Goal: Information Seeking & Learning: Learn about a topic

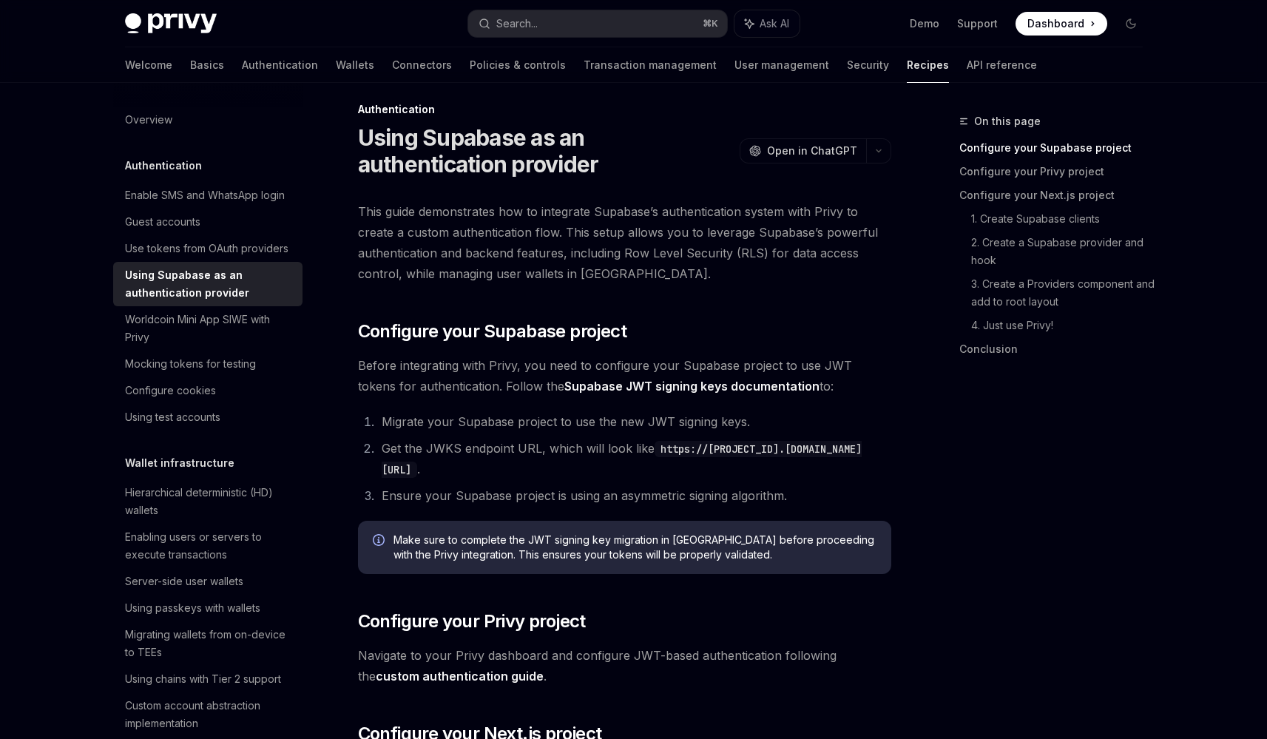
scroll to position [15, 0]
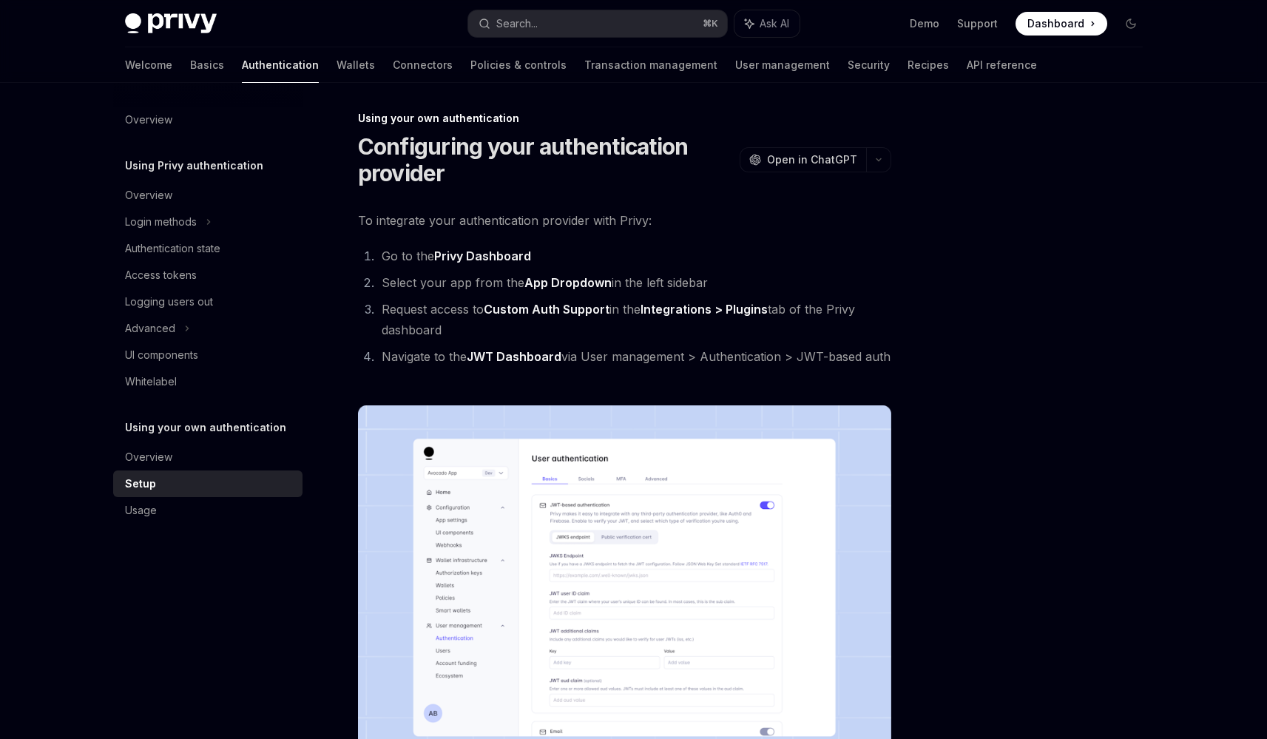
scroll to position [11, 0]
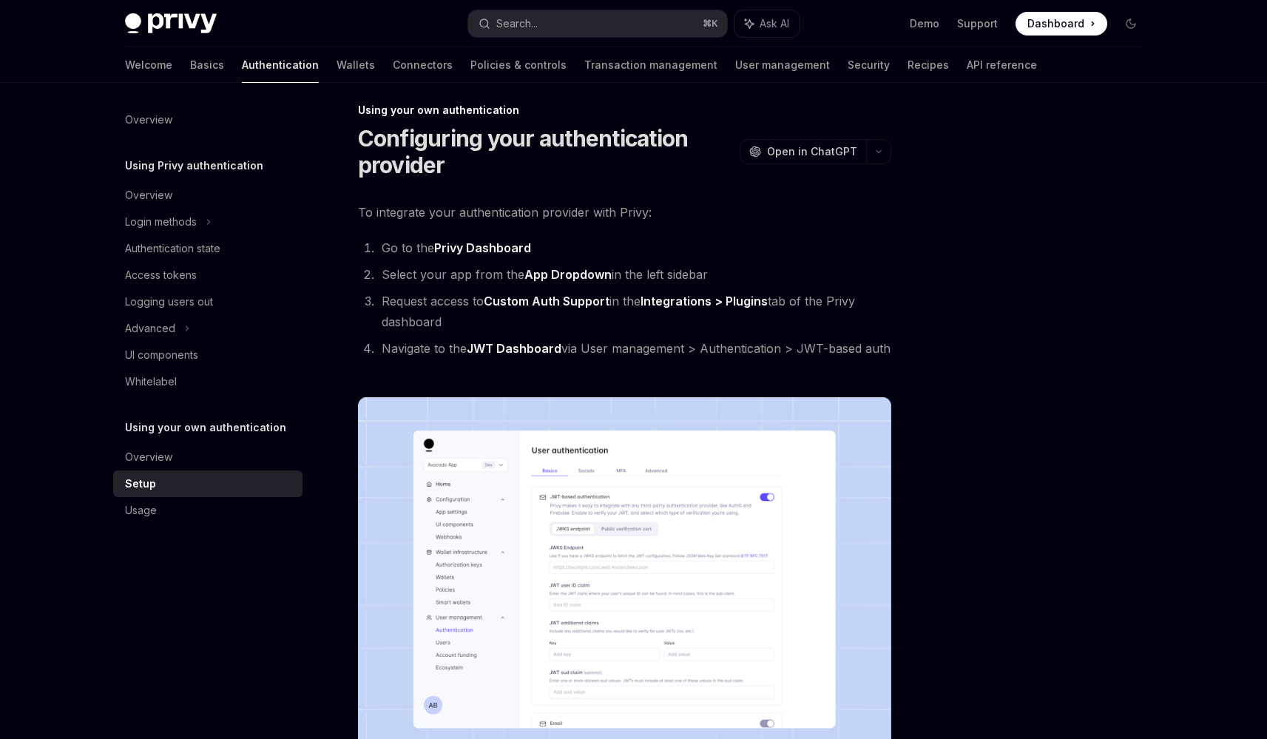
click at [495, 251] on strong "Privy Dashboard" at bounding box center [482, 247] width 97 height 15
click at [559, 301] on strong "Custom Auth Support" at bounding box center [547, 301] width 126 height 15
click at [564, 266] on li "Select your app from the App Dropdown in the left sidebar" at bounding box center [634, 274] width 514 height 21
click at [561, 276] on strong "App Dropdown" at bounding box center [567, 274] width 87 height 15
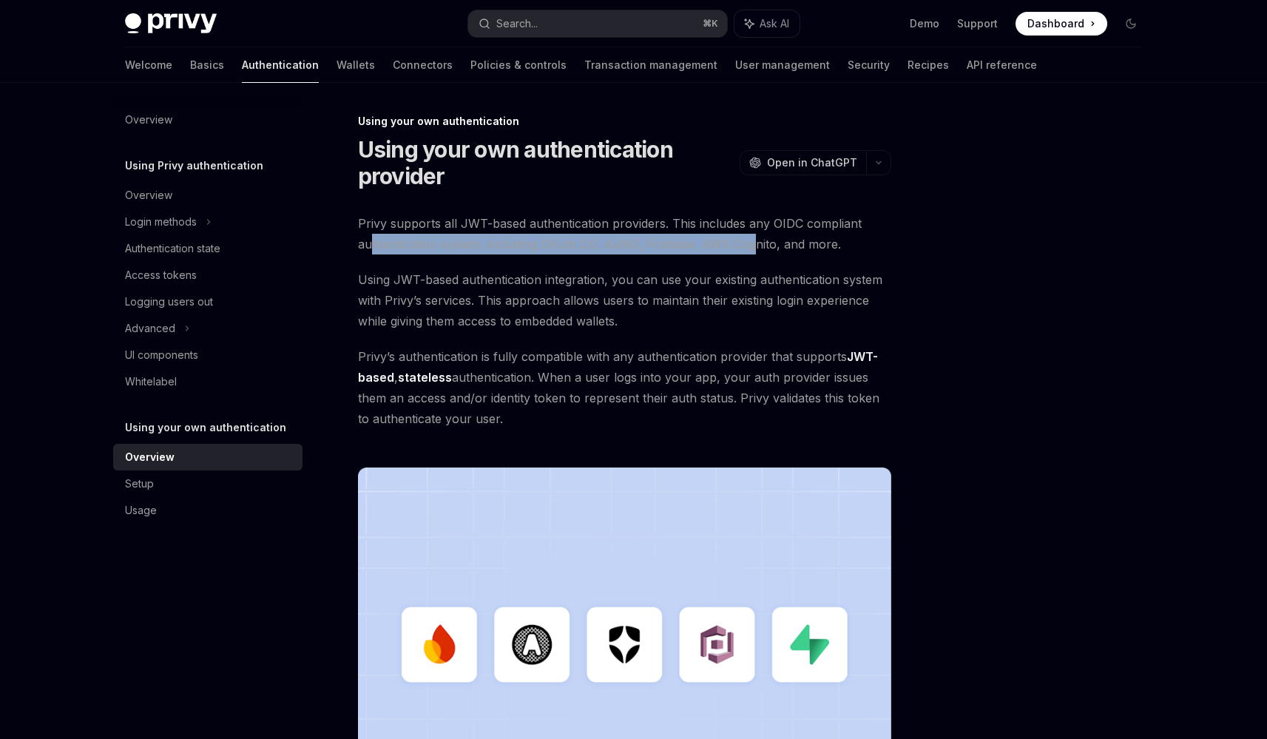
drag, startPoint x: 382, startPoint y: 240, endPoint x: 754, endPoint y: 248, distance: 372.8
click at [754, 248] on span "Privy supports all JWT-based authentication providers. This includes any OIDC c…" at bounding box center [624, 233] width 533 height 41
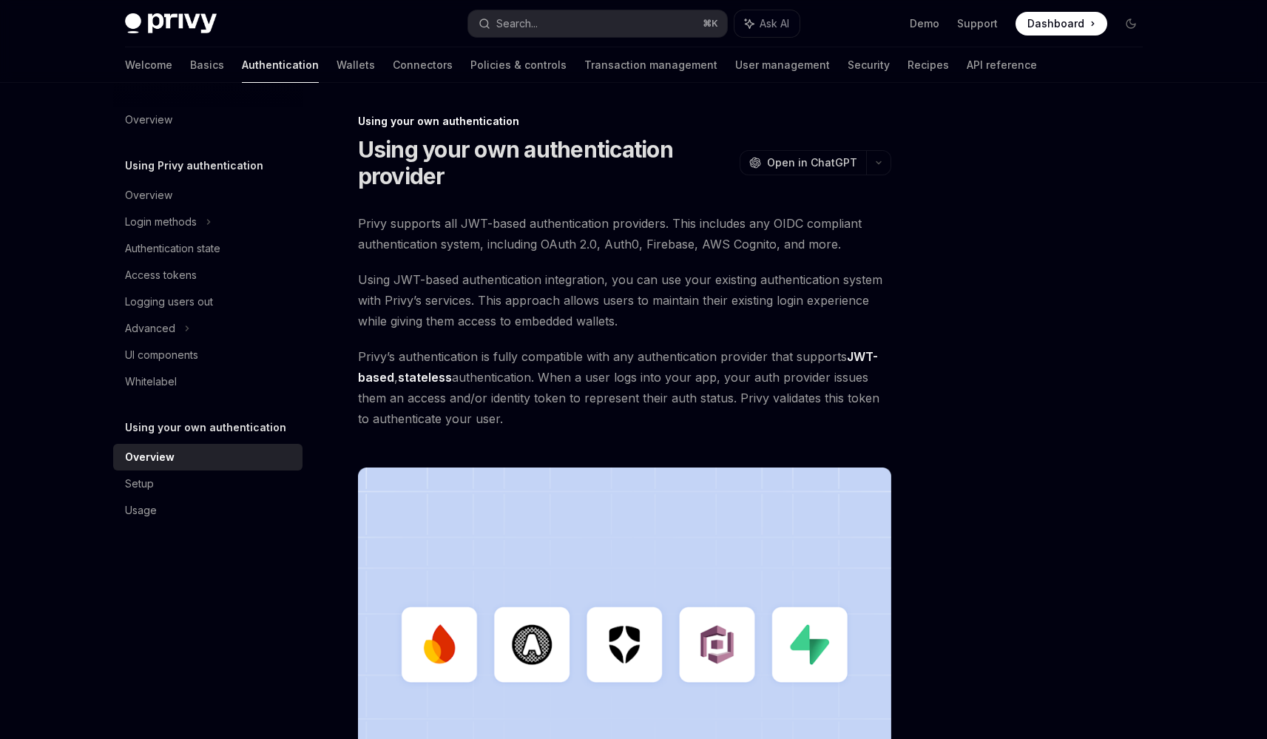
click at [742, 277] on span "Using JWT-based authentication integration, you can use your existing authentic…" at bounding box center [624, 300] width 533 height 62
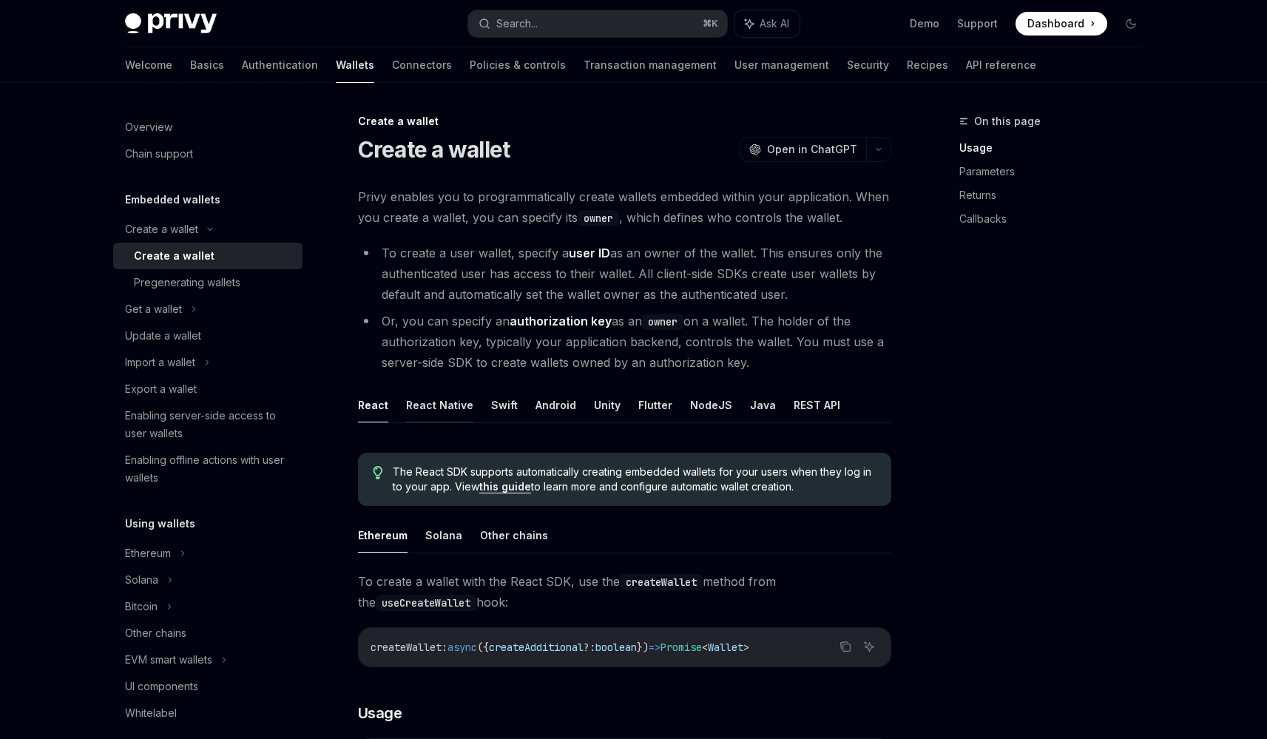
click at [451, 399] on button "React Native" at bounding box center [439, 404] width 67 height 35
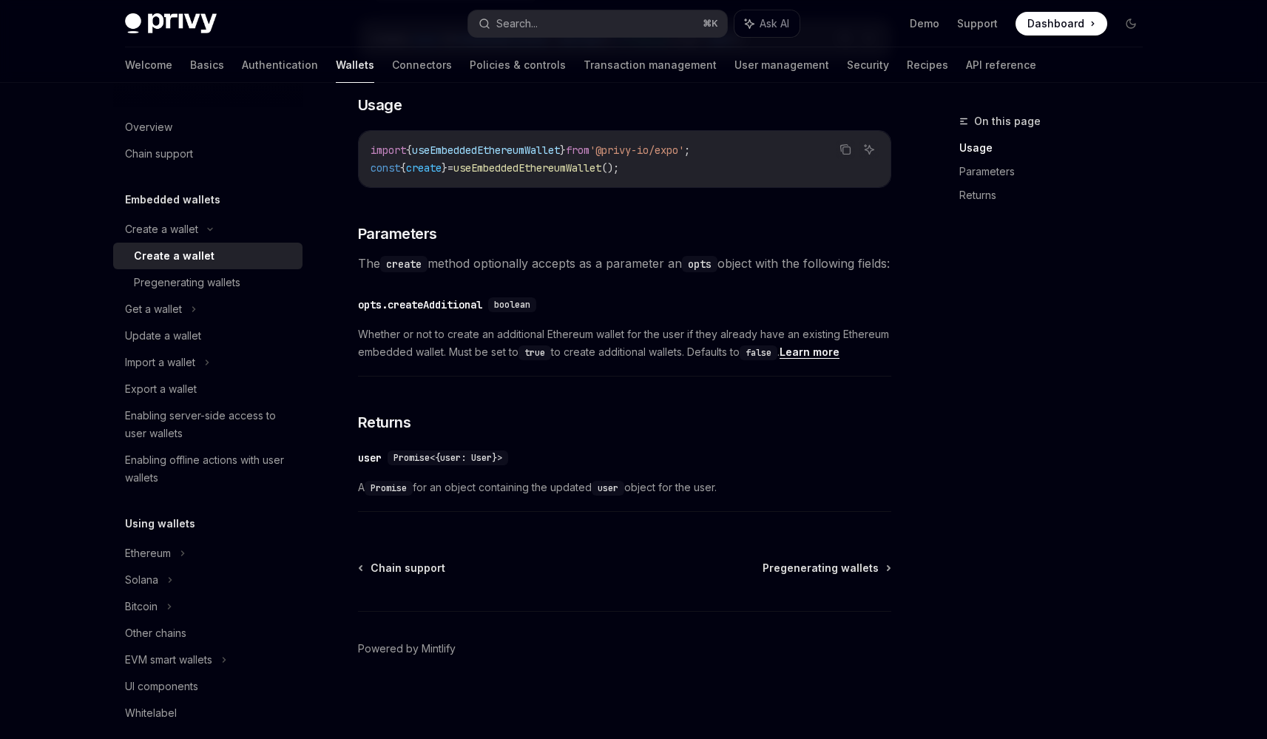
scroll to position [521, 0]
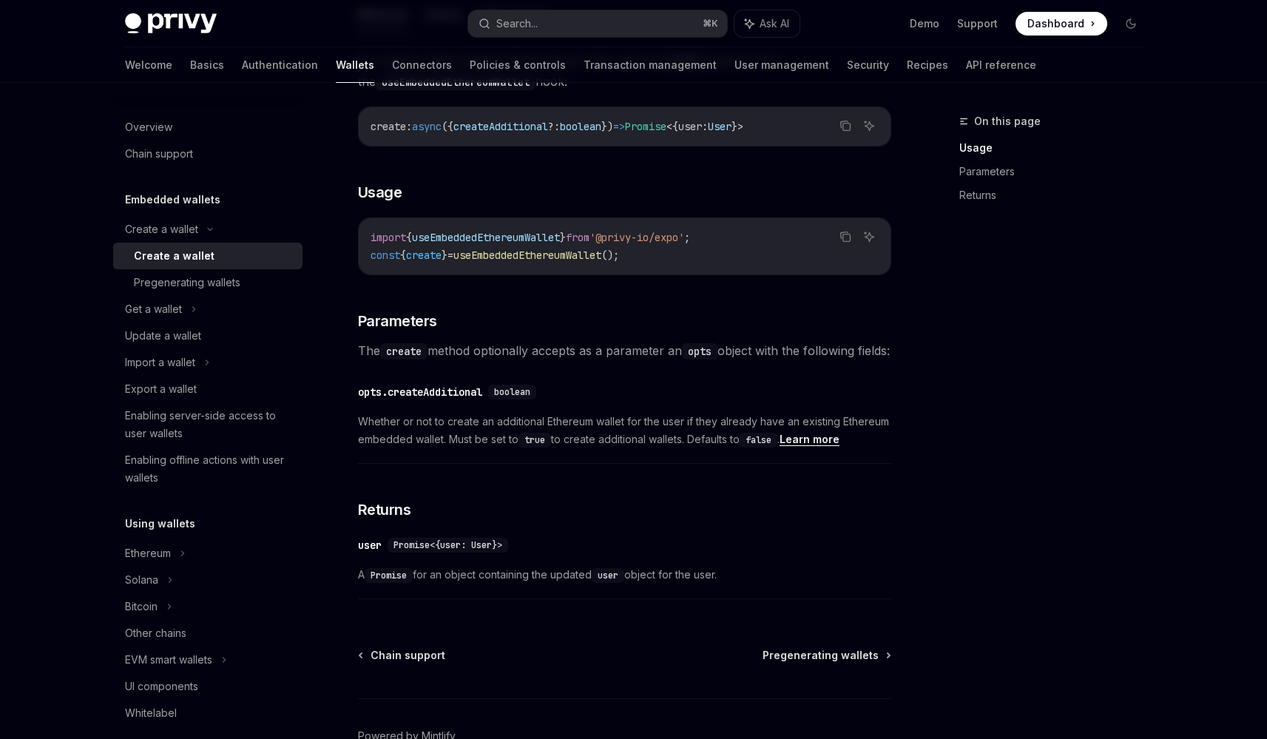
click at [429, 667] on div "Create a wallet Create a wallet OpenAI Open in ChatGPT OpenAI Open in ChatGPT P…" at bounding box center [486, 209] width 816 height 1234
click at [420, 663] on span "Chain support" at bounding box center [407, 655] width 75 height 15
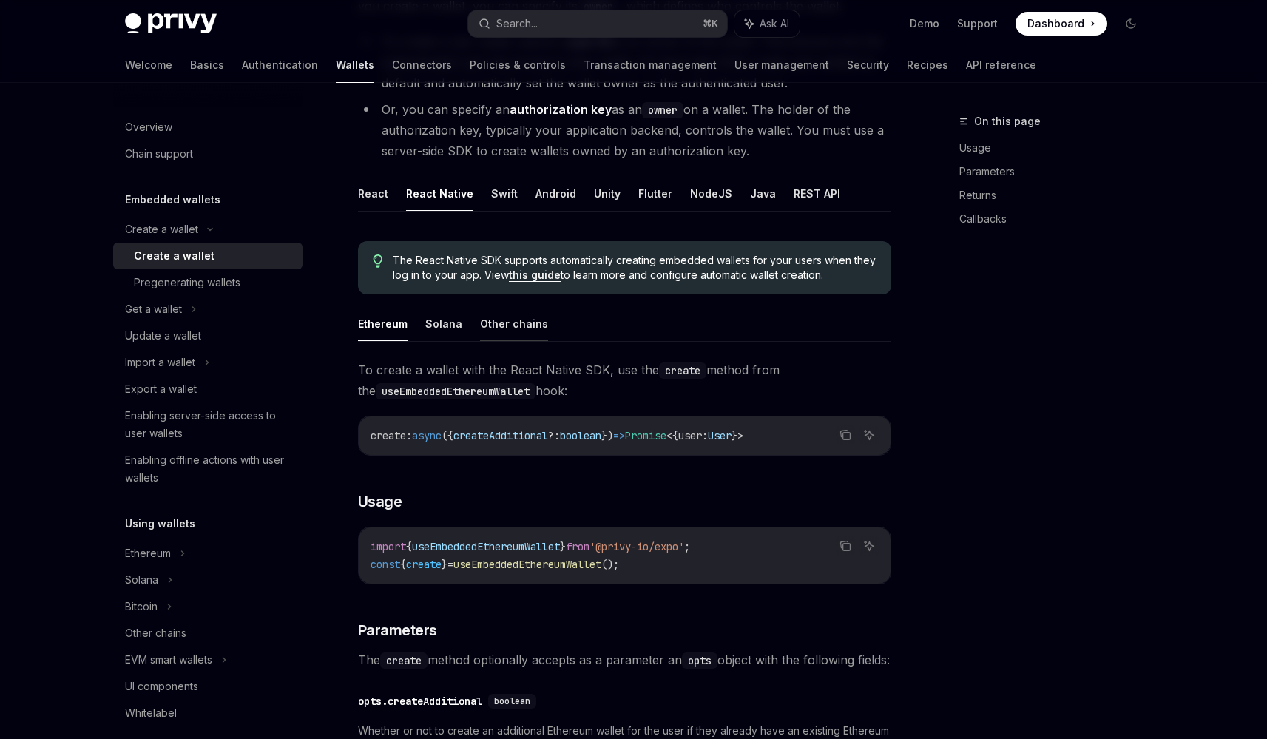
scroll to position [214, 0]
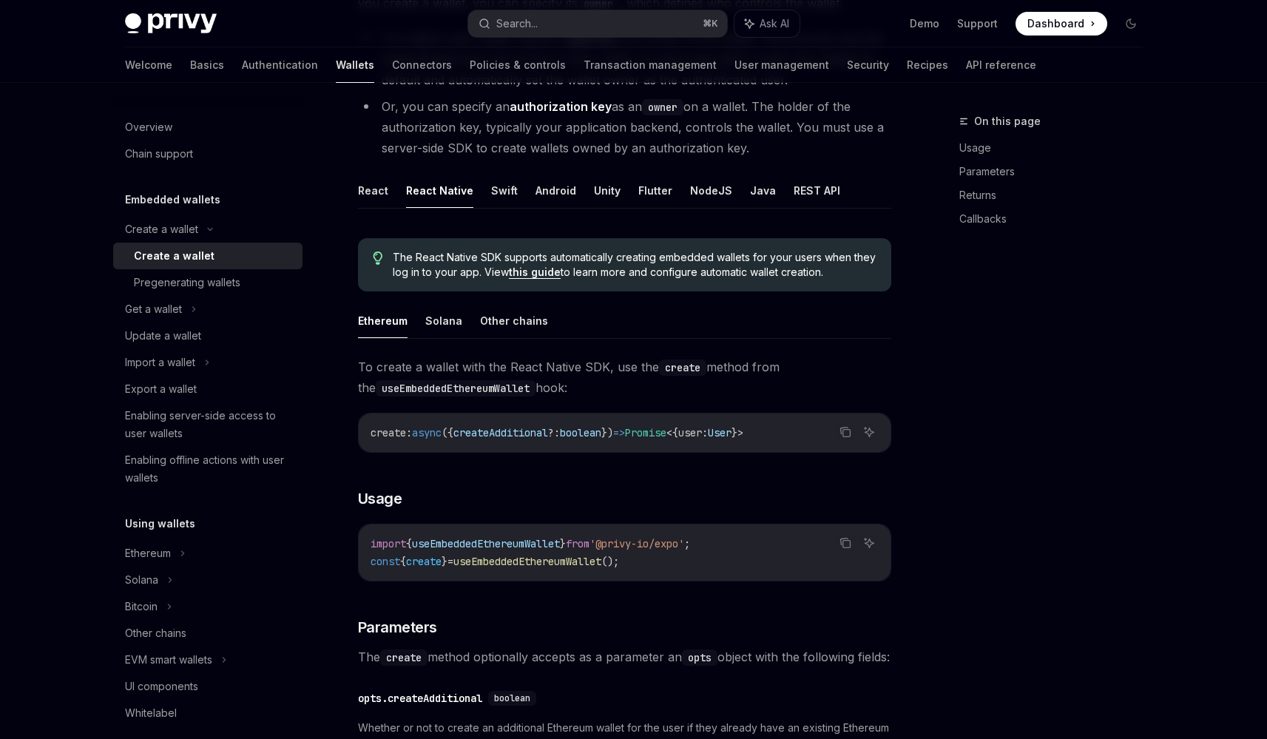
click at [521, 271] on link "this guide" at bounding box center [535, 271] width 52 height 13
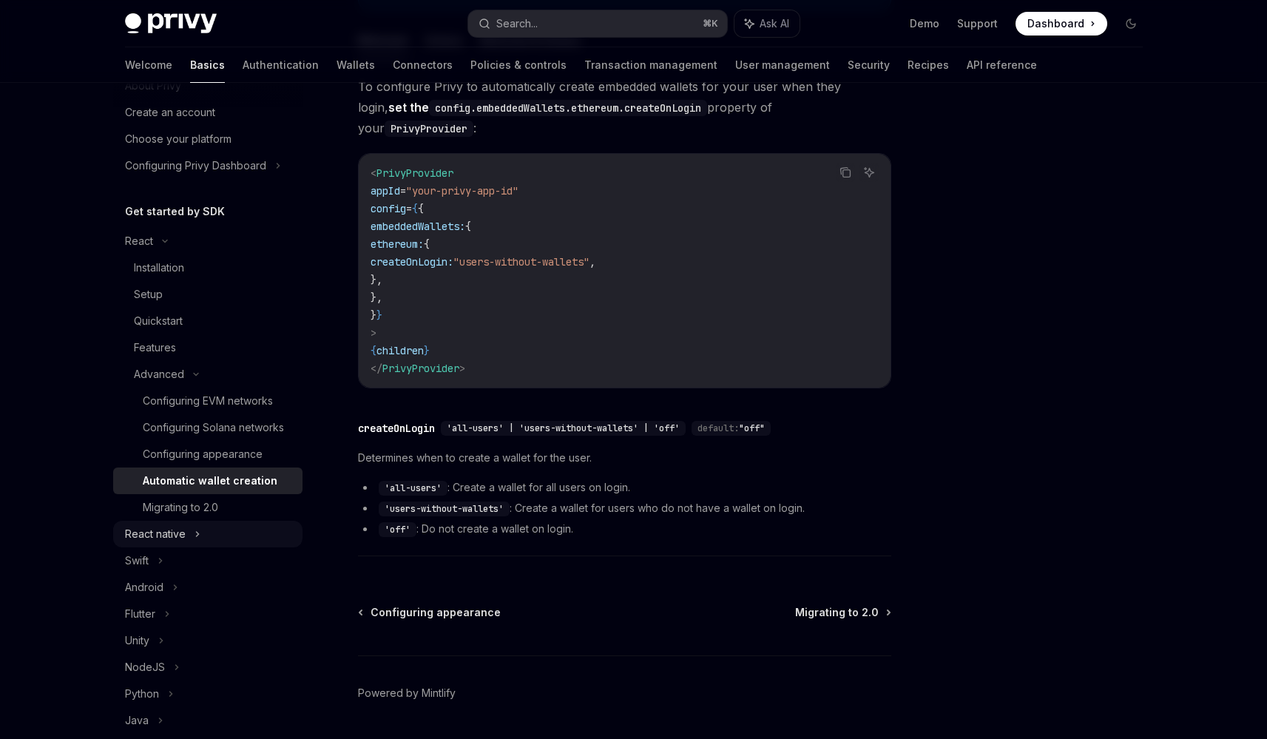
scroll to position [56, 0]
click at [222, 550] on div "React native" at bounding box center [207, 537] width 189 height 27
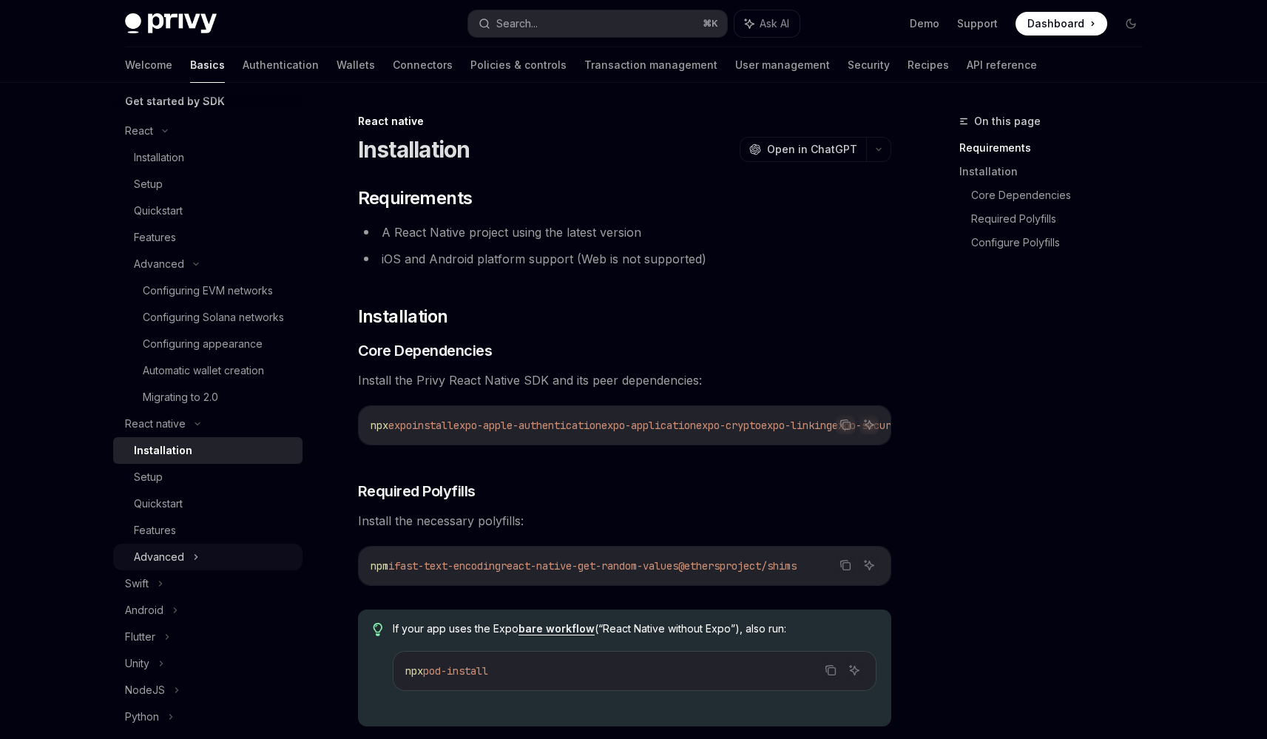
click at [237, 570] on div "Advanced" at bounding box center [207, 557] width 189 height 27
type textarea "*"
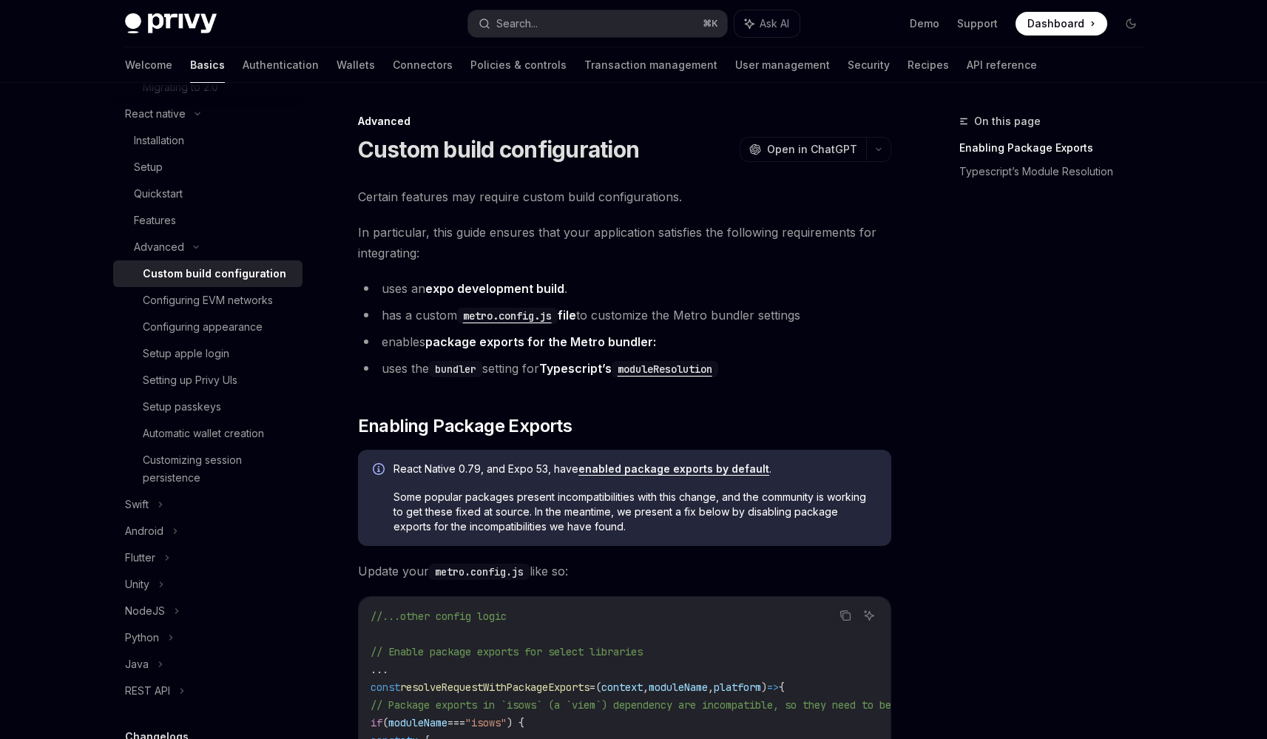
scroll to position [696, 0]
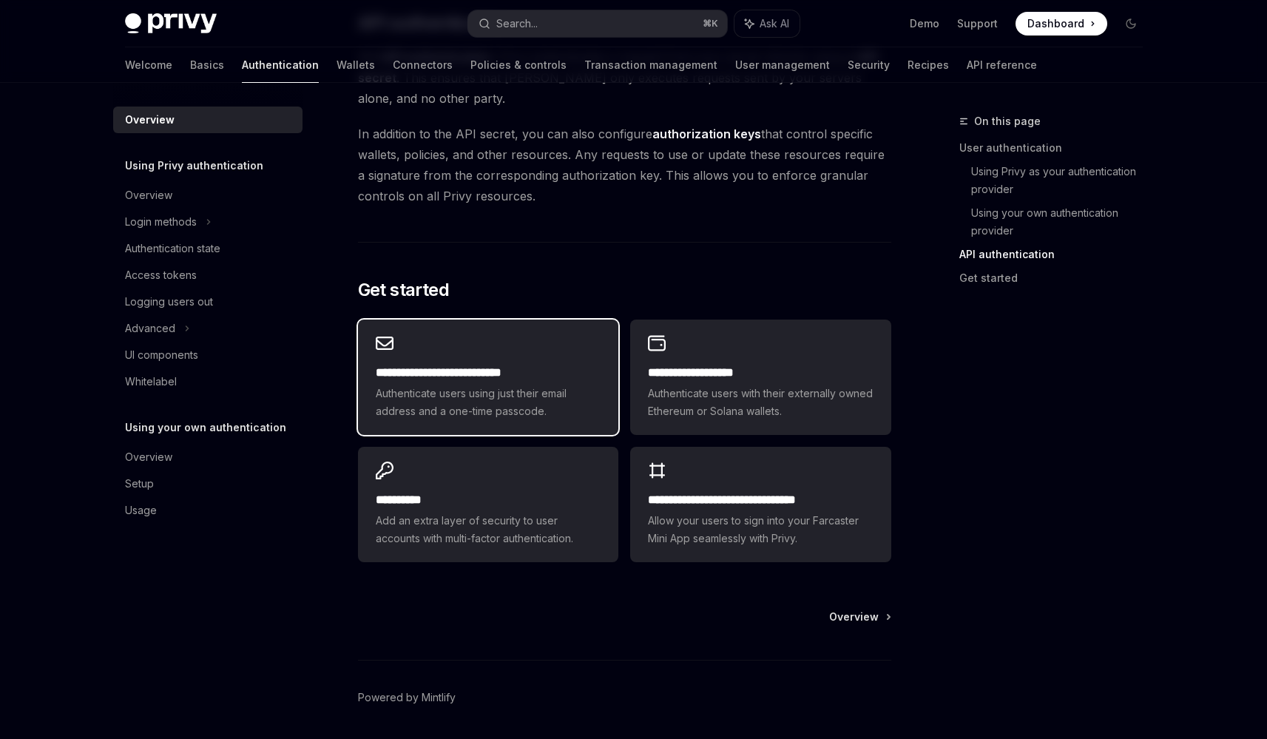
scroll to position [1117, 0]
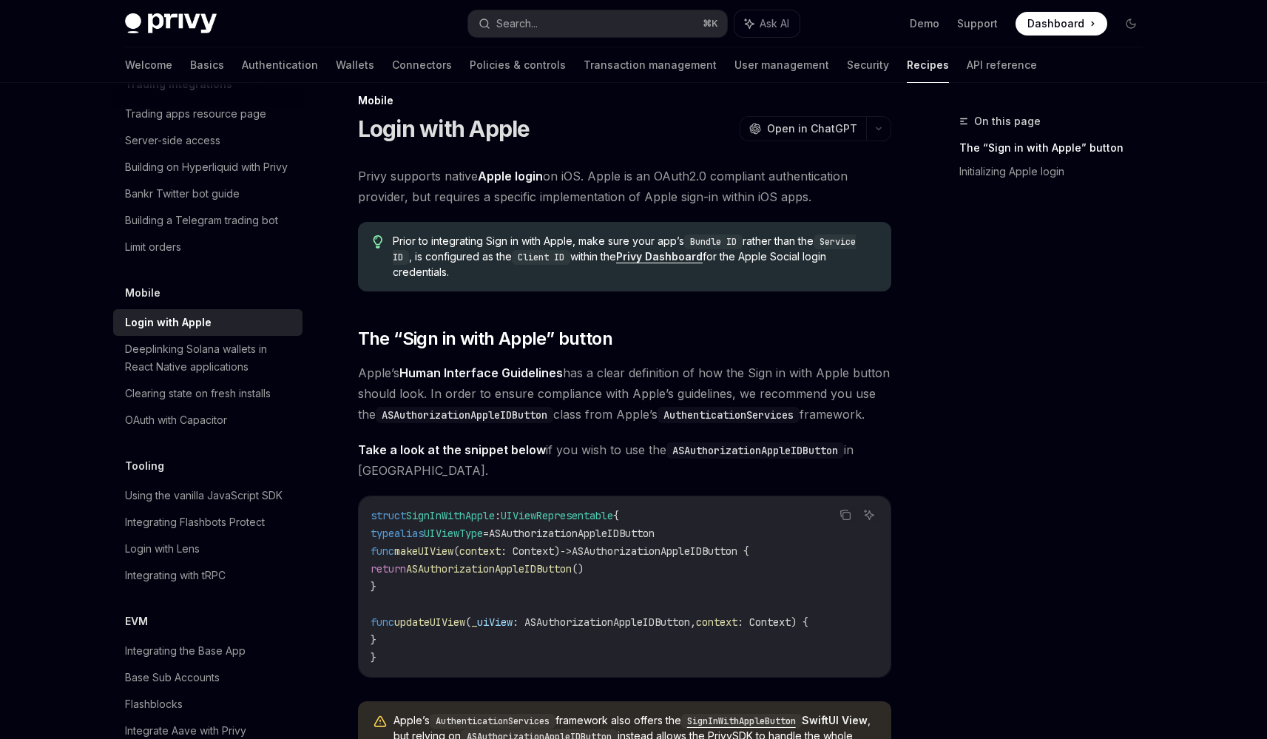
scroll to position [24, 0]
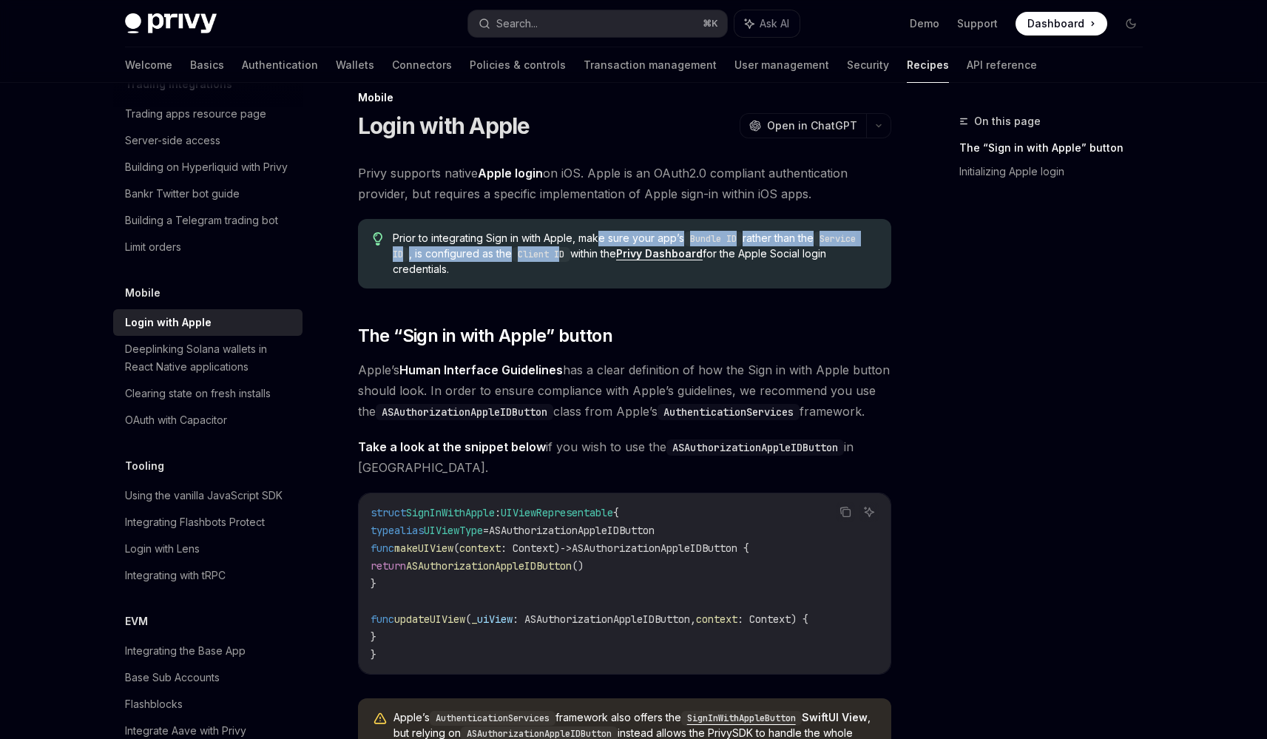
drag, startPoint x: 601, startPoint y: 231, endPoint x: 562, endPoint y: 202, distance: 48.7
click at [566, 256] on span "Prior to integrating Sign in with Apple, make sure your app’s Bundle ID rather …" at bounding box center [634, 254] width 483 height 46
